Goal: Information Seeking & Learning: Check status

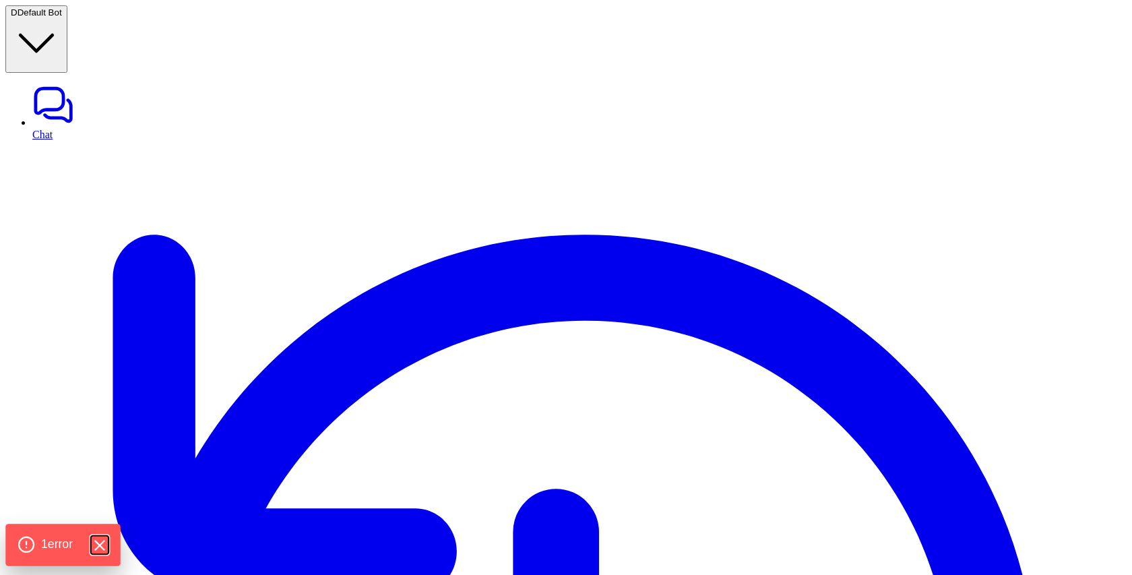
click at [100, 543] on icon "Hide Errors" at bounding box center [99, 544] width 9 height 9
